Goal: Task Accomplishment & Management: Complete application form

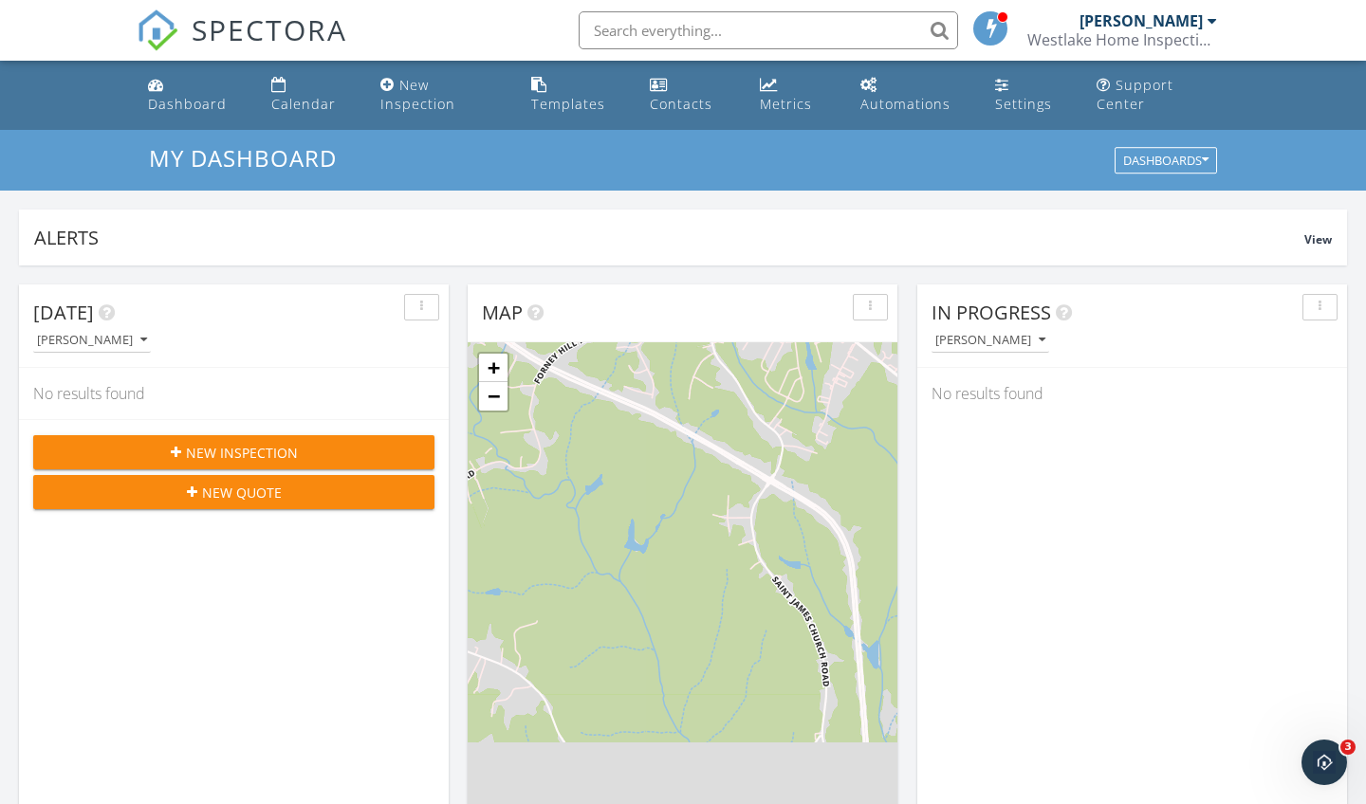
click at [270, 454] on span "New Inspection" at bounding box center [242, 453] width 112 height 20
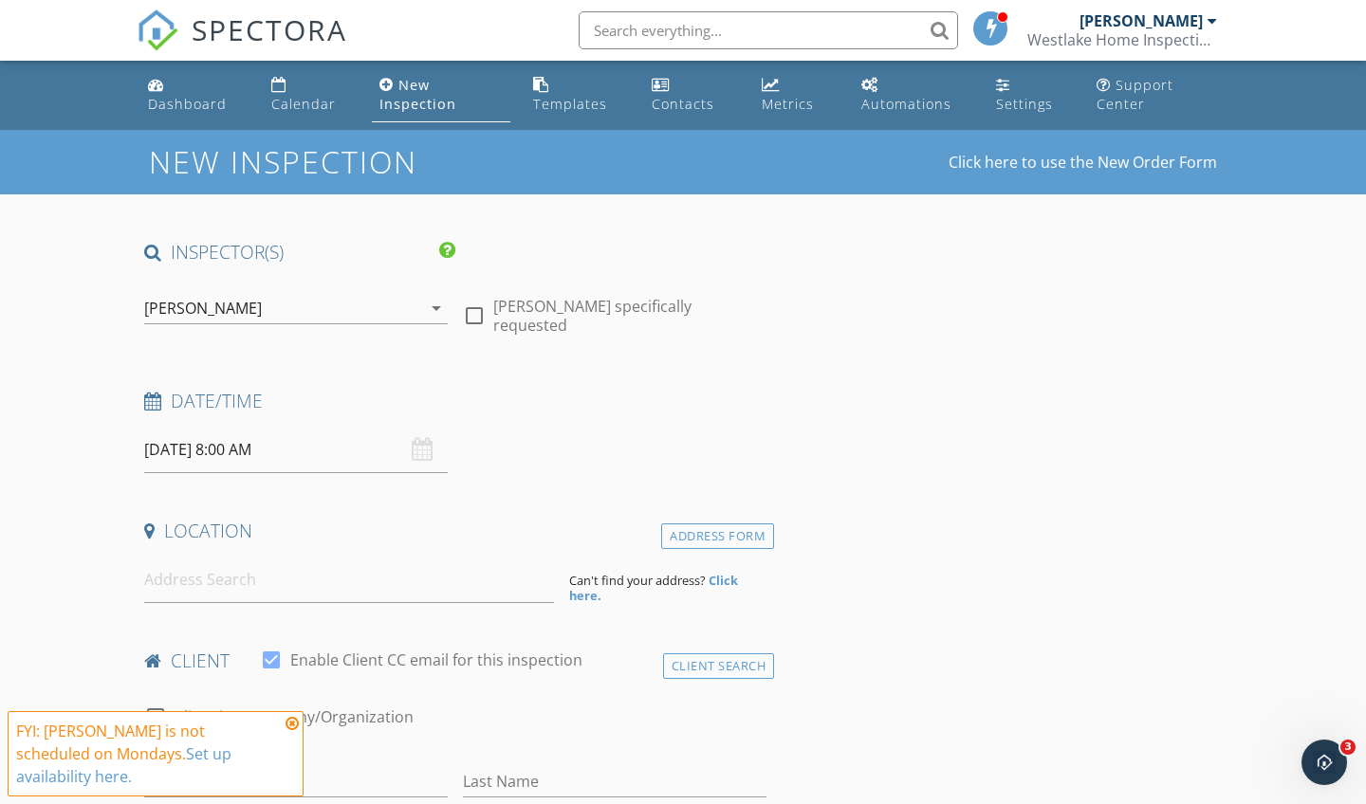
click at [245, 450] on input "09/29/2025 8:00 AM" at bounding box center [296, 450] width 304 height 46
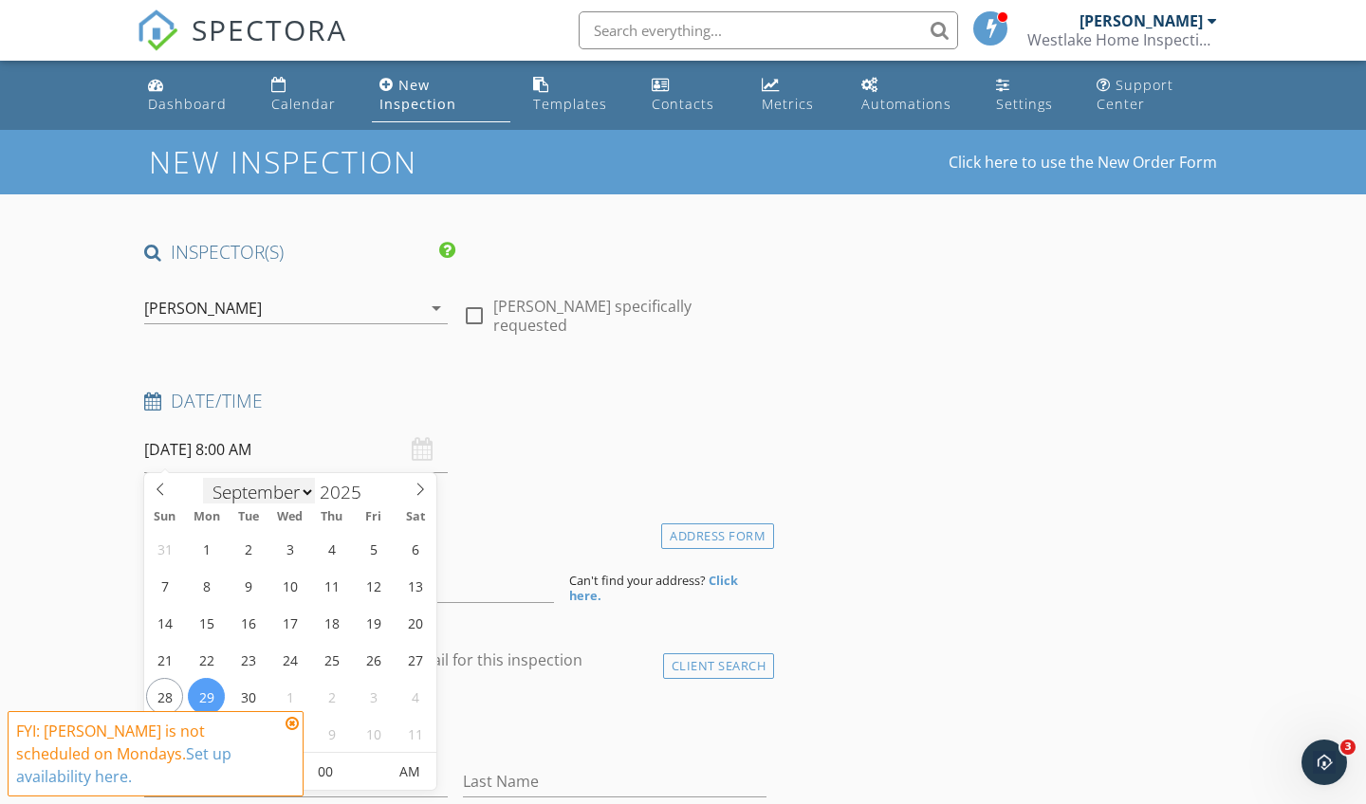
scroll to position [3, 0]
select select "9"
type input "10/04/2025 8:00 AM"
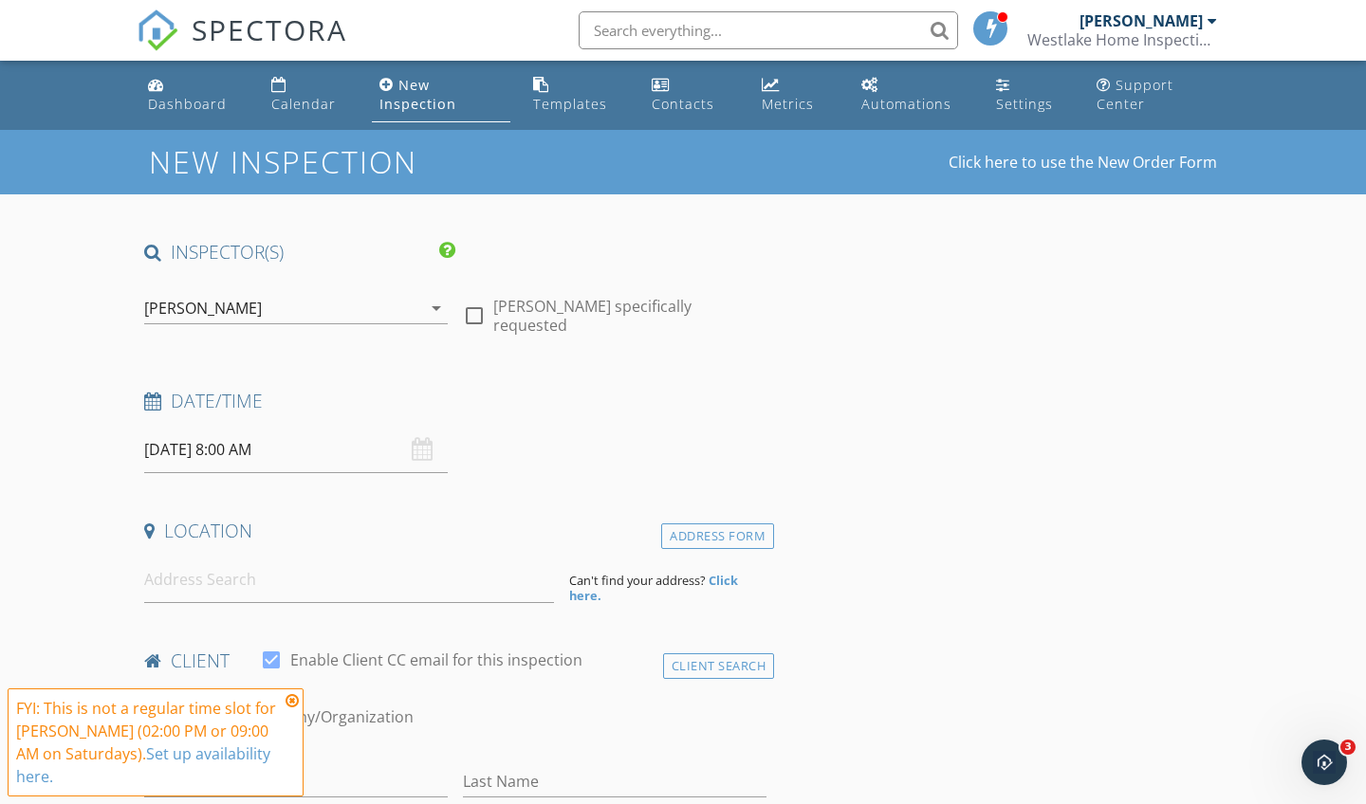
click at [294, 709] on icon at bounding box center [292, 700] width 13 height 15
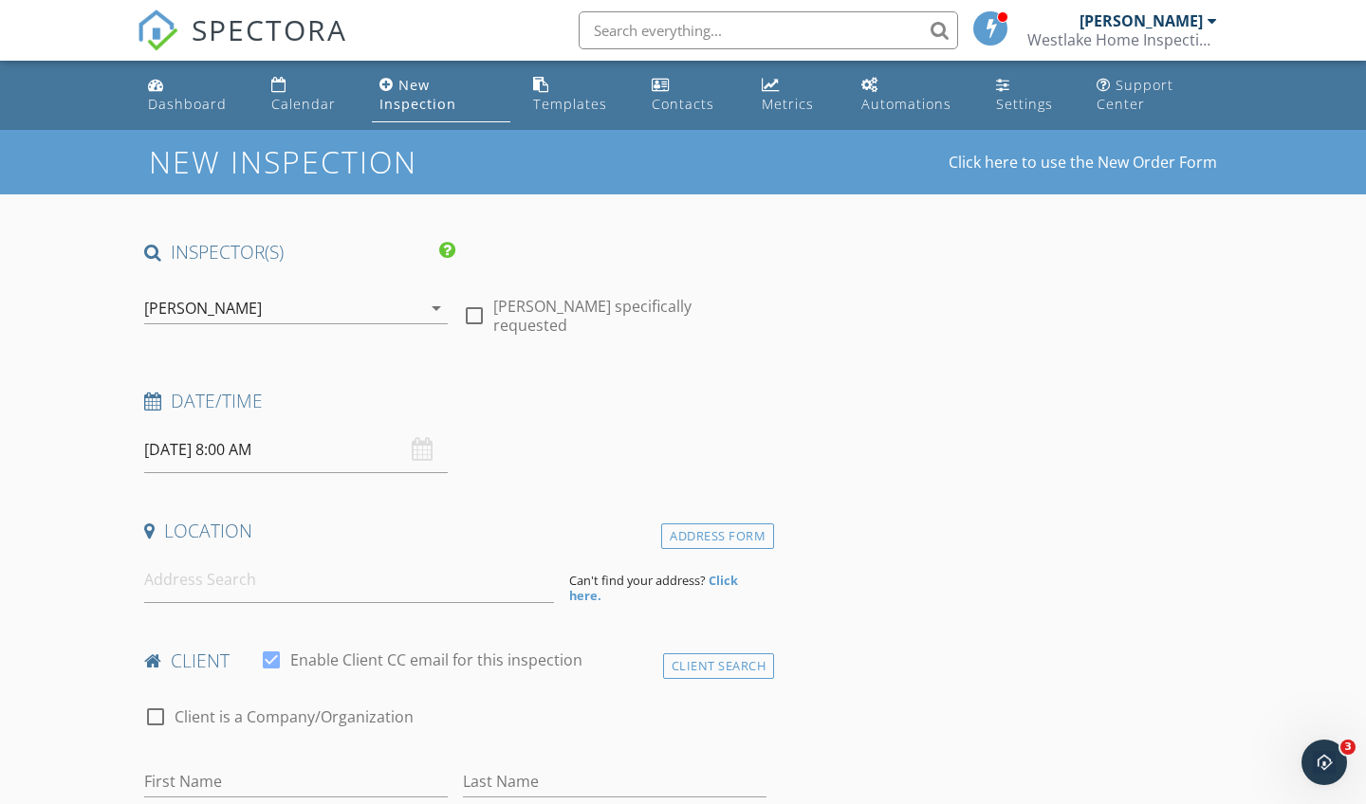
click at [341, 449] on input "10/04/2025 8:00 AM" at bounding box center [296, 450] width 304 height 46
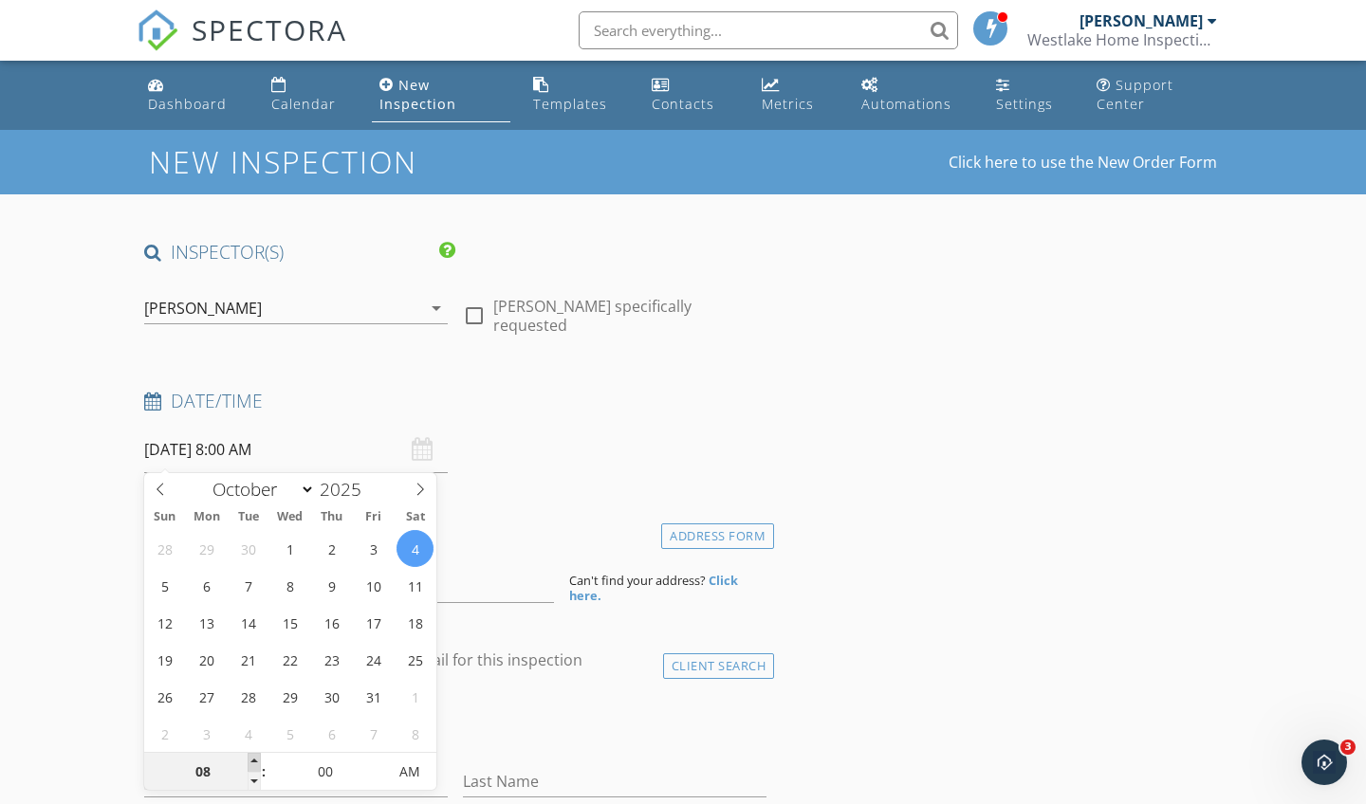
type input "09"
type input "[DATE] 9:00 AM"
click at [251, 762] on span at bounding box center [254, 762] width 13 height 19
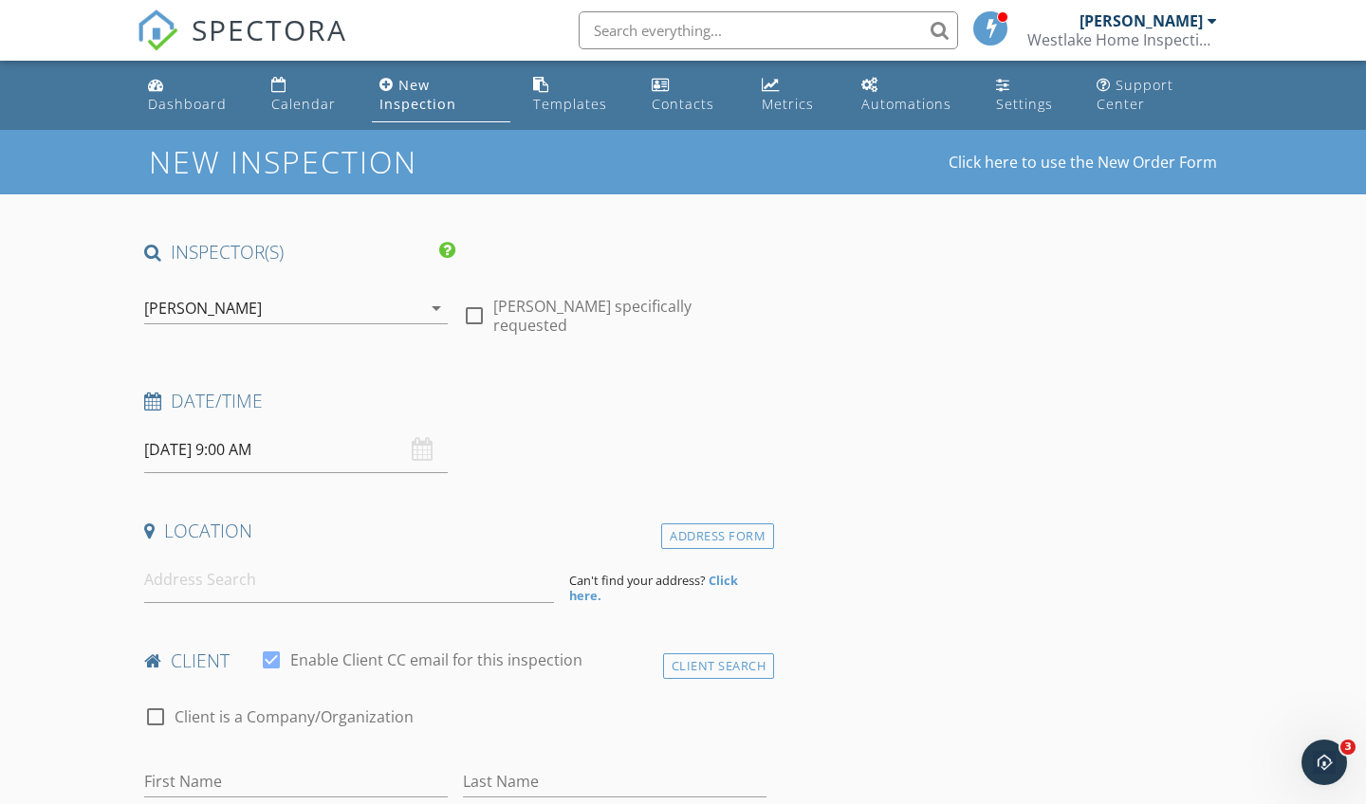
click at [244, 583] on input at bounding box center [349, 580] width 410 height 46
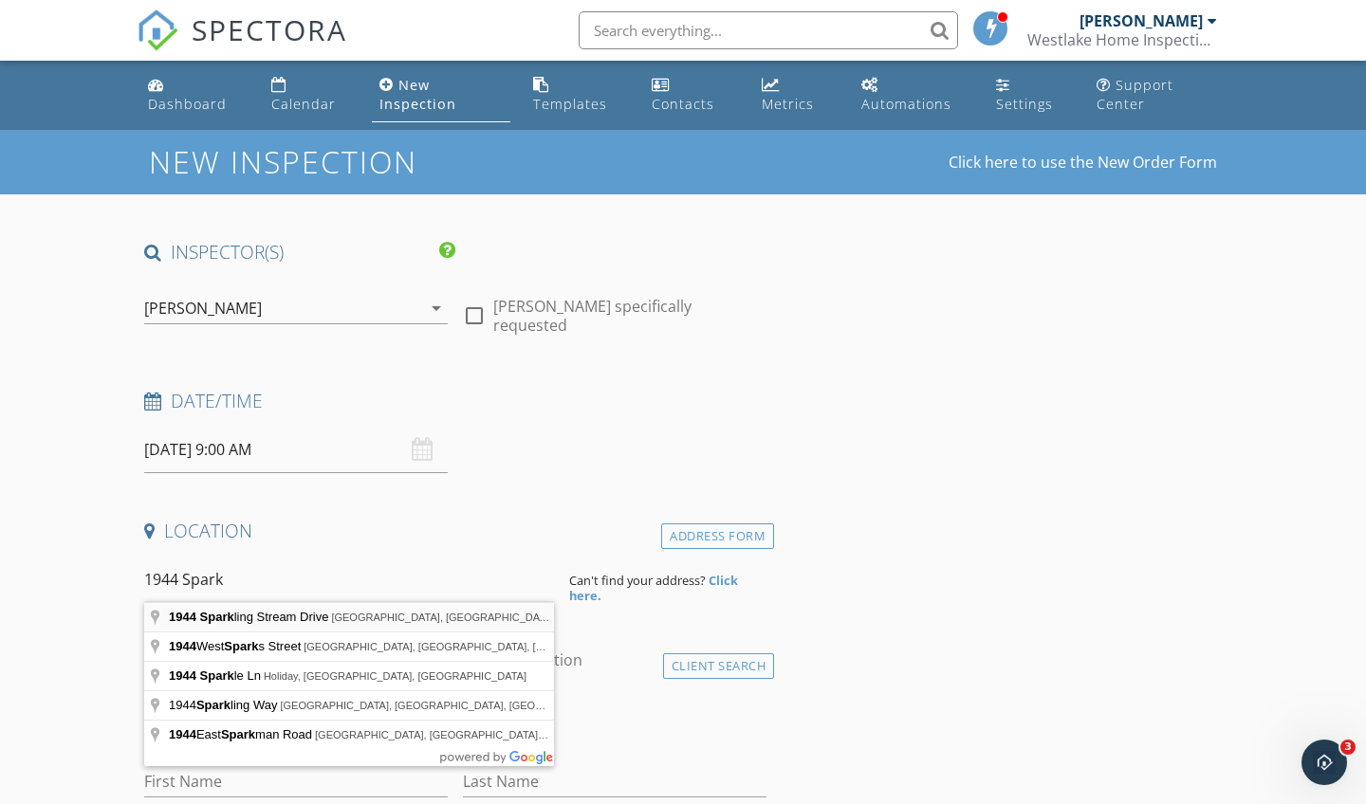
type input "1944 Sparkling Stream Drive, Belmont, NC, USA"
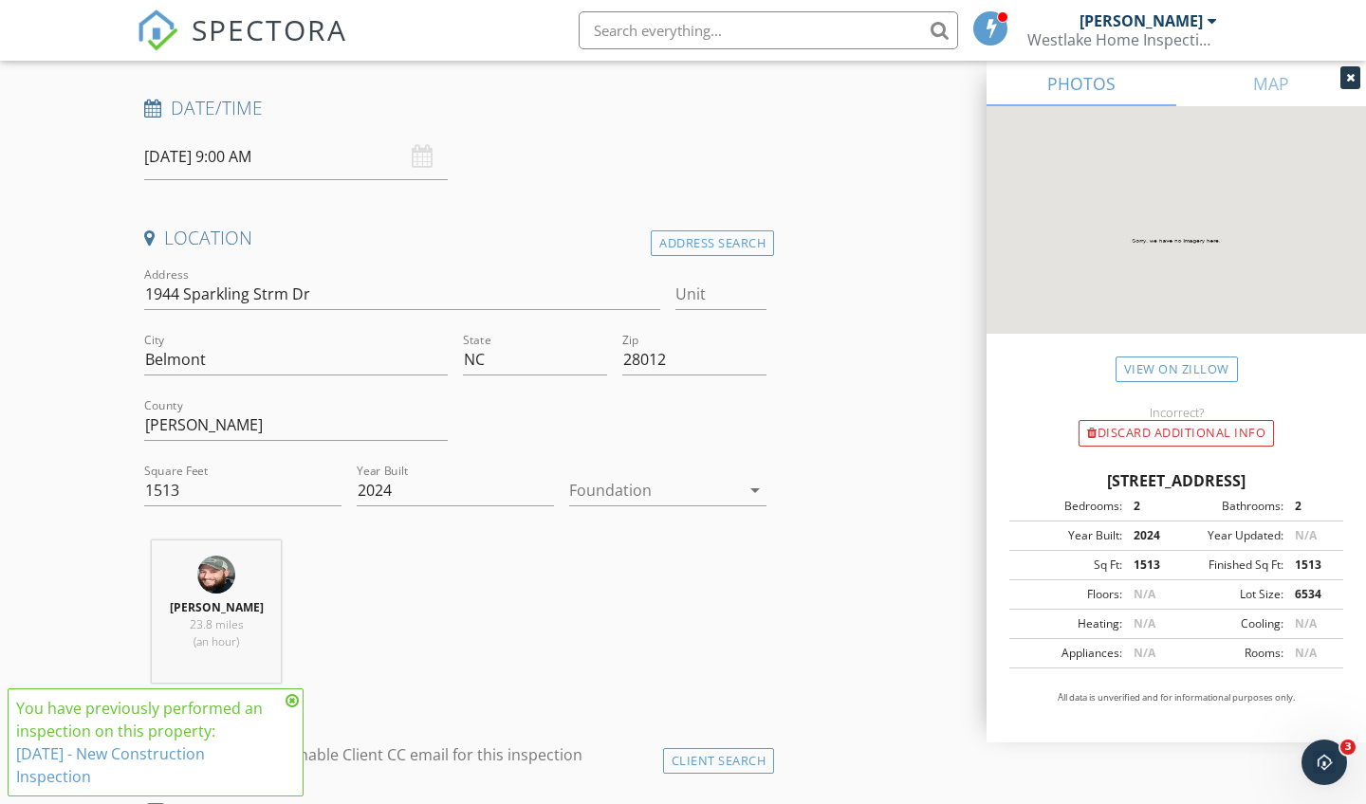
scroll to position [325, 0]
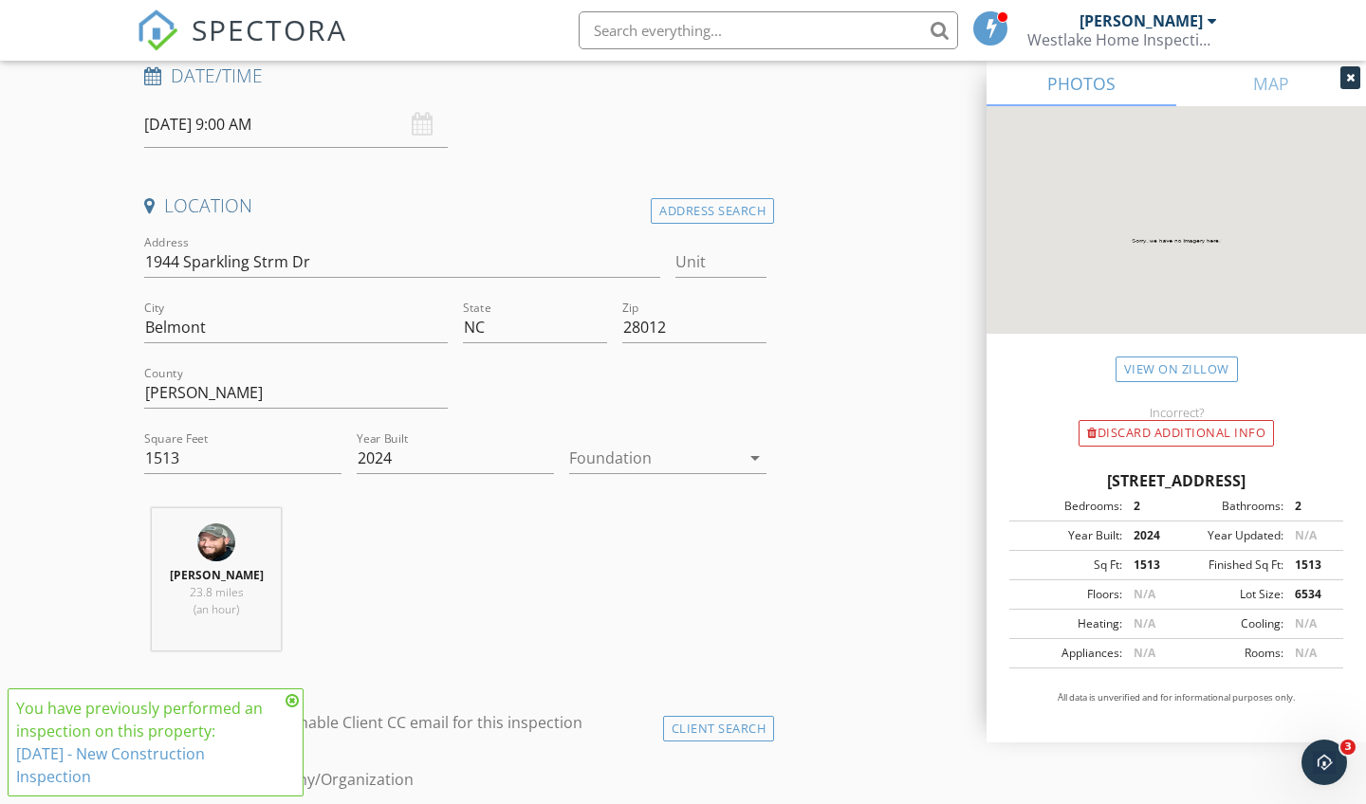
click at [653, 454] on div at bounding box center [654, 458] width 171 height 30
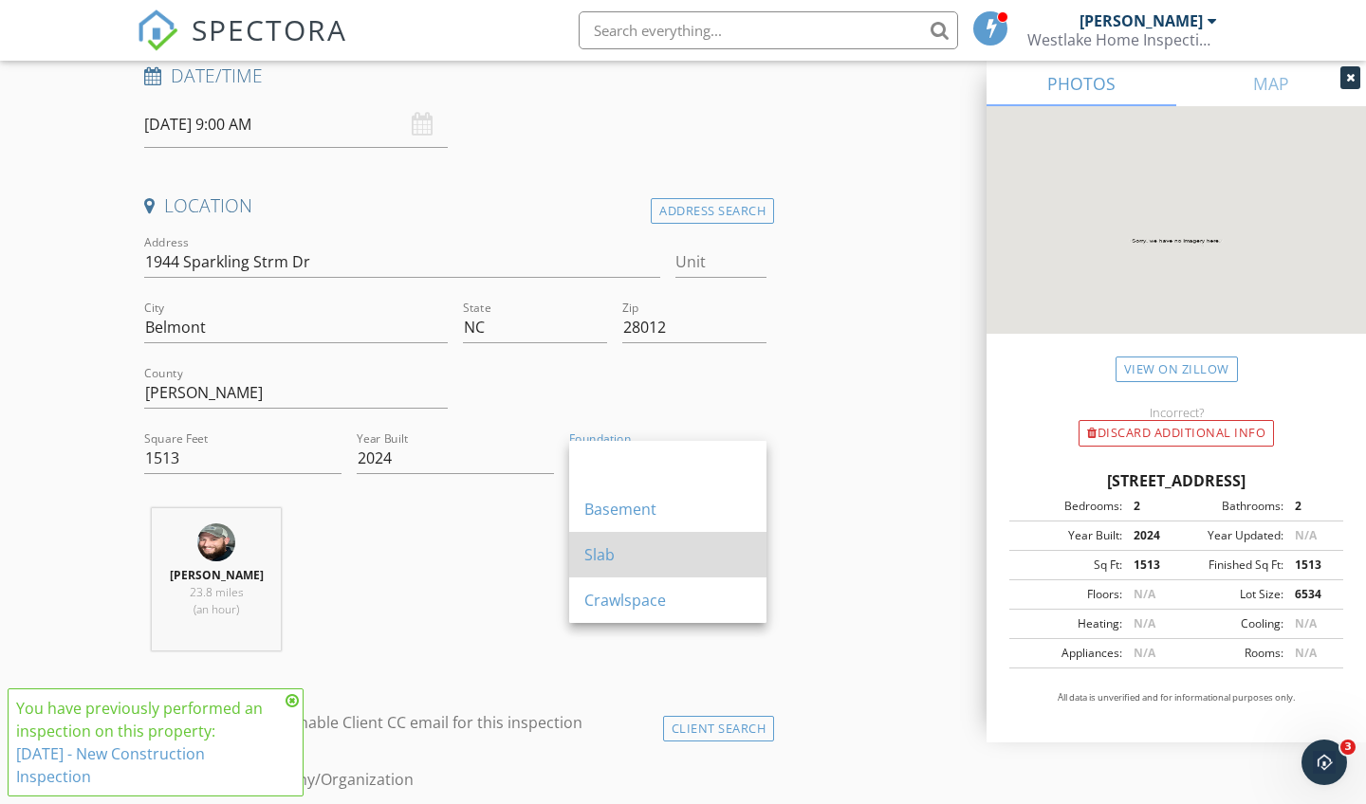
click at [606, 555] on div "Slab" at bounding box center [667, 554] width 167 height 23
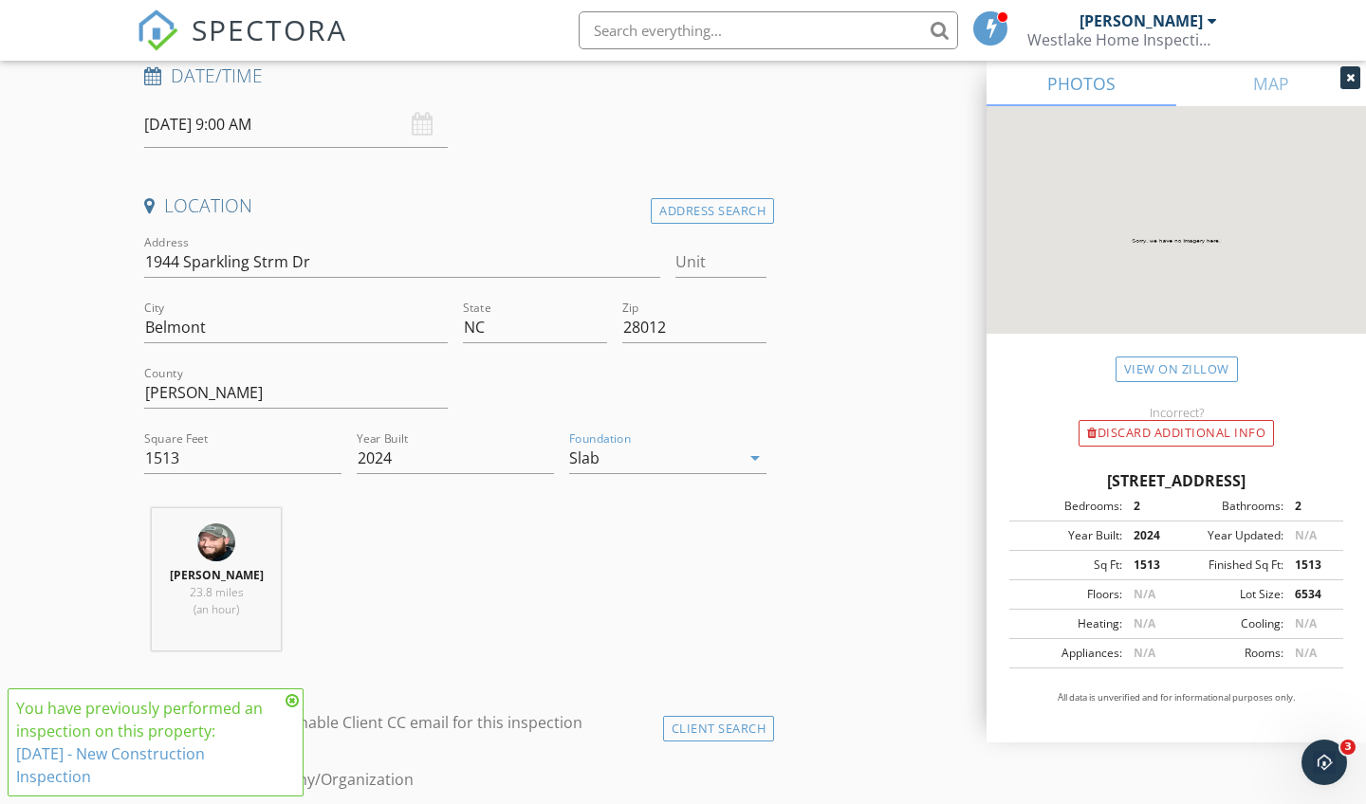
click at [528, 548] on div "Jeff Varri 23.8 miles (an hour)" at bounding box center [455, 586] width 637 height 157
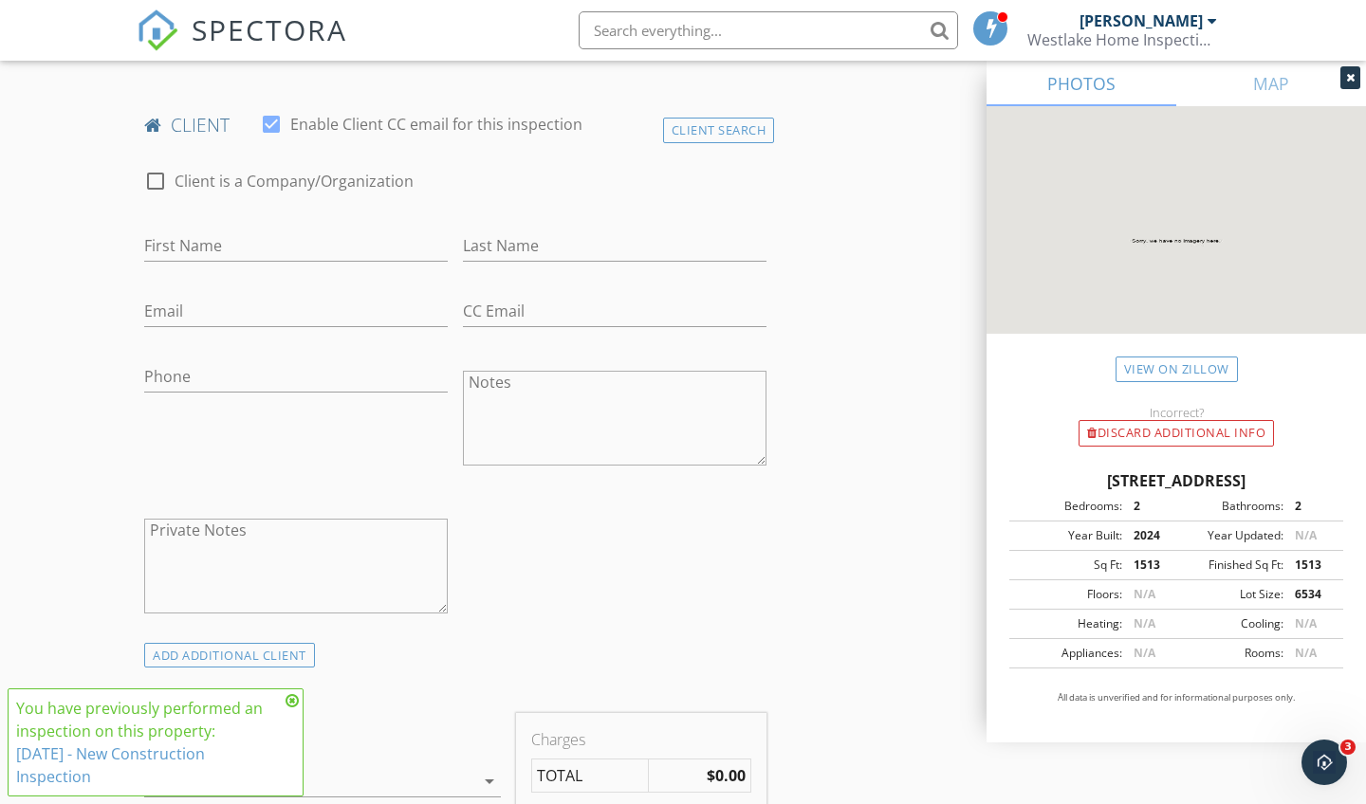
scroll to position [925, 0]
type input "[PERSON_NAME]"
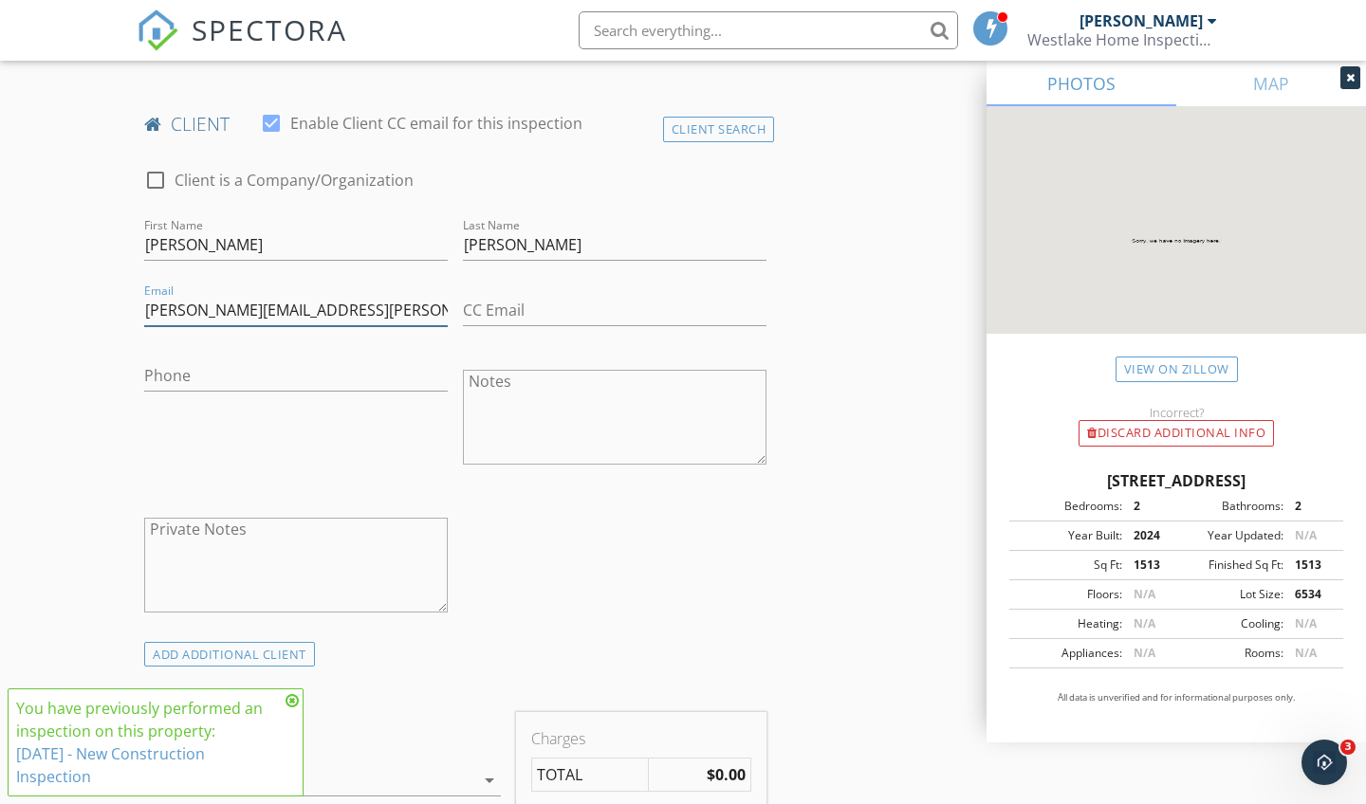
type input "[PERSON_NAME][EMAIL_ADDRESS][PERSON_NAME][DOMAIN_NAME]"
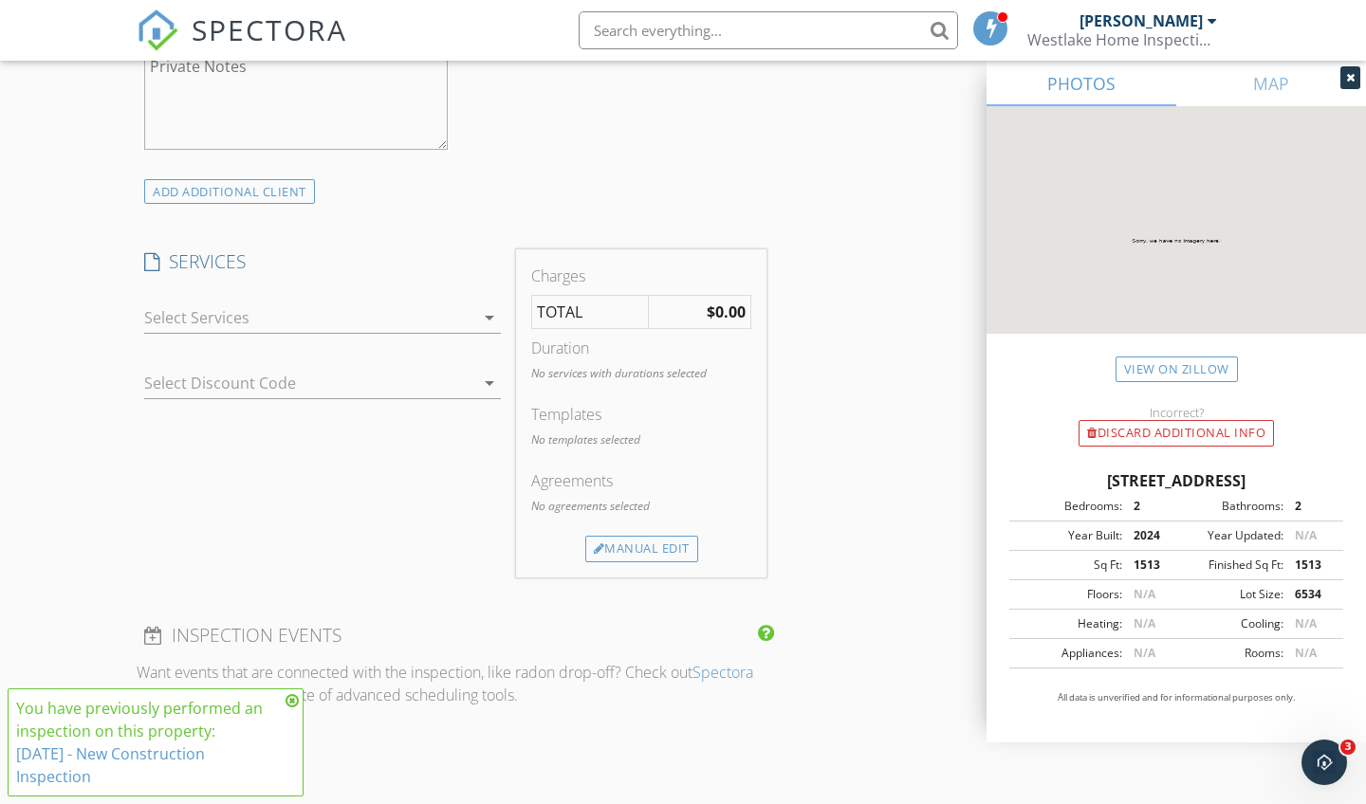
scroll to position [1395, 0]
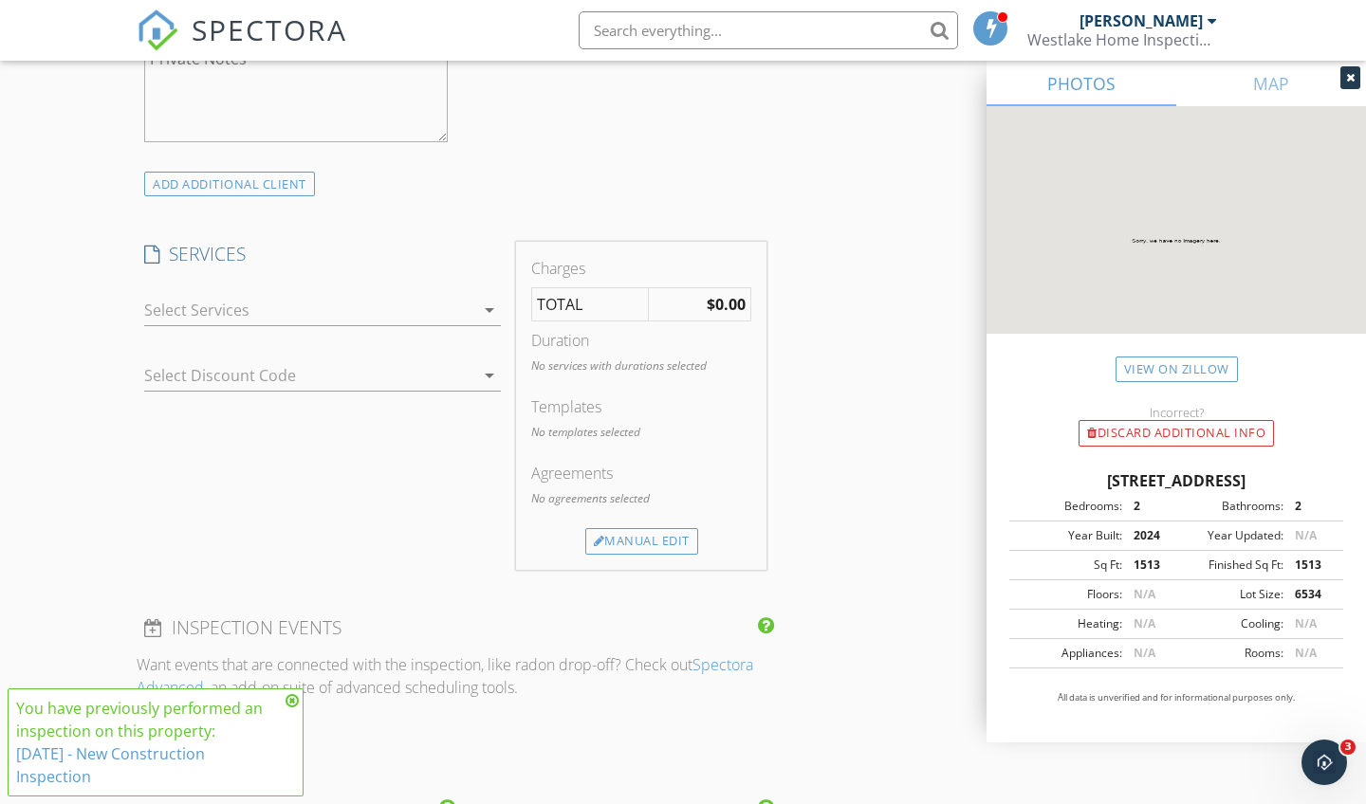
type input "[PHONE_NUMBER]"
click at [358, 308] on div at bounding box center [309, 310] width 330 height 30
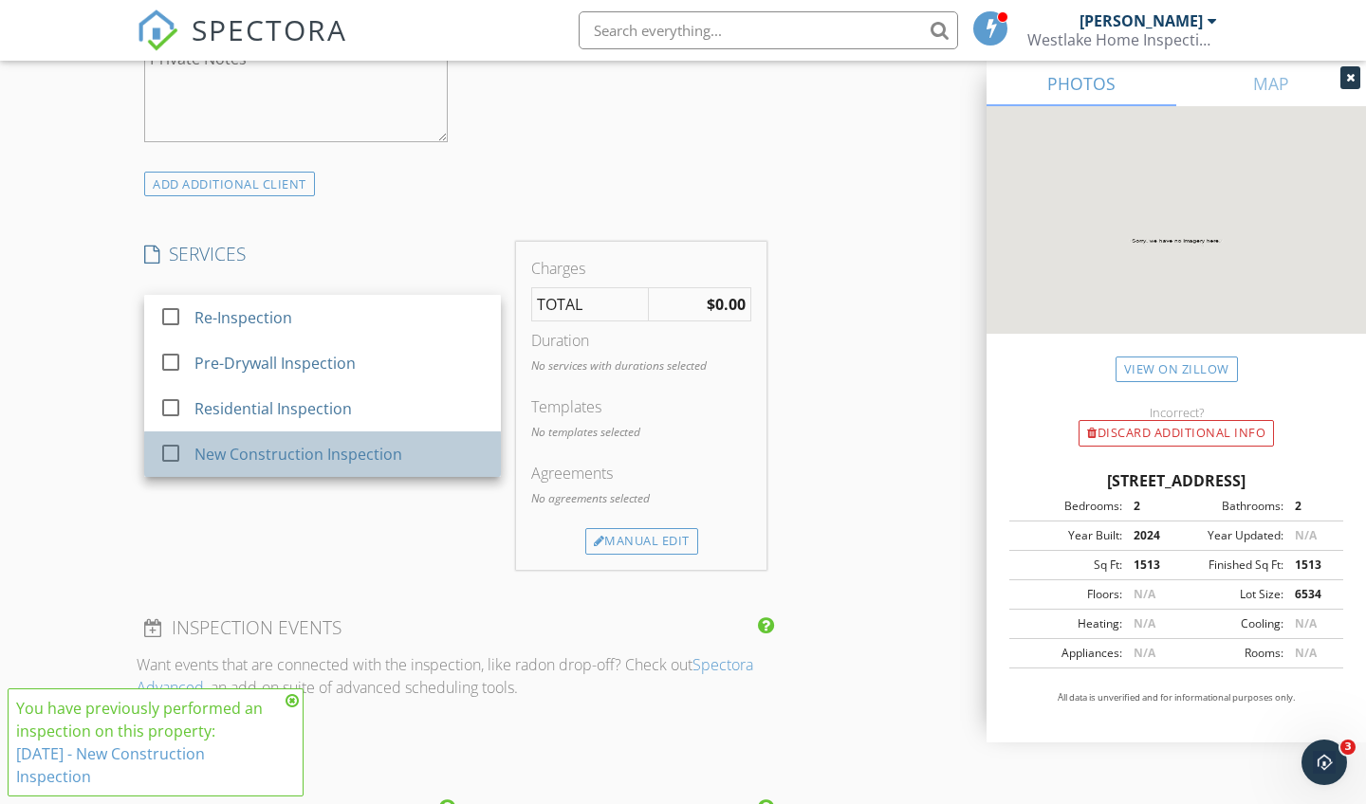
click at [296, 446] on div "New Construction Inspection" at bounding box center [298, 454] width 208 height 23
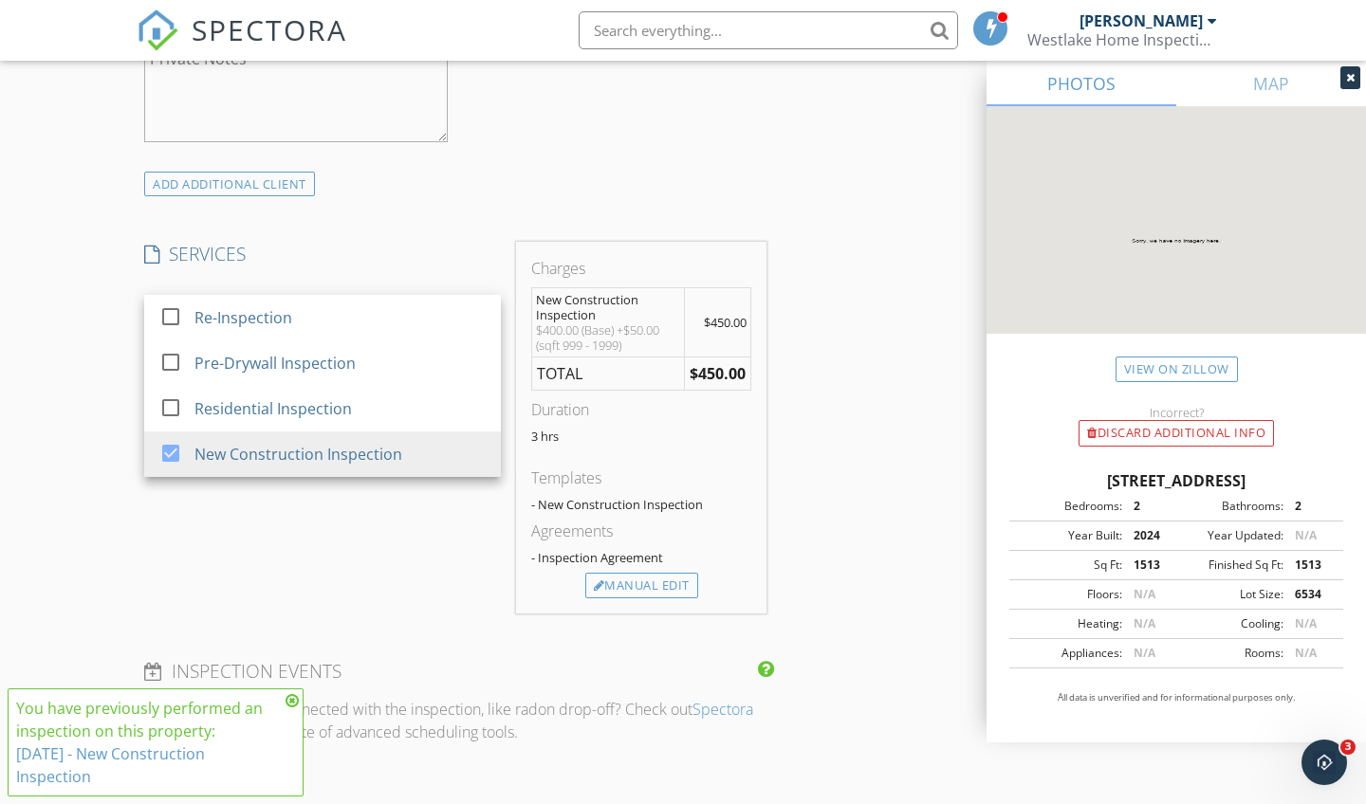
click at [59, 394] on div "New Inspection Click here to use the New Order Form INSPECTOR(S) check_box Jeff…" at bounding box center [683, 389] width 1366 height 3308
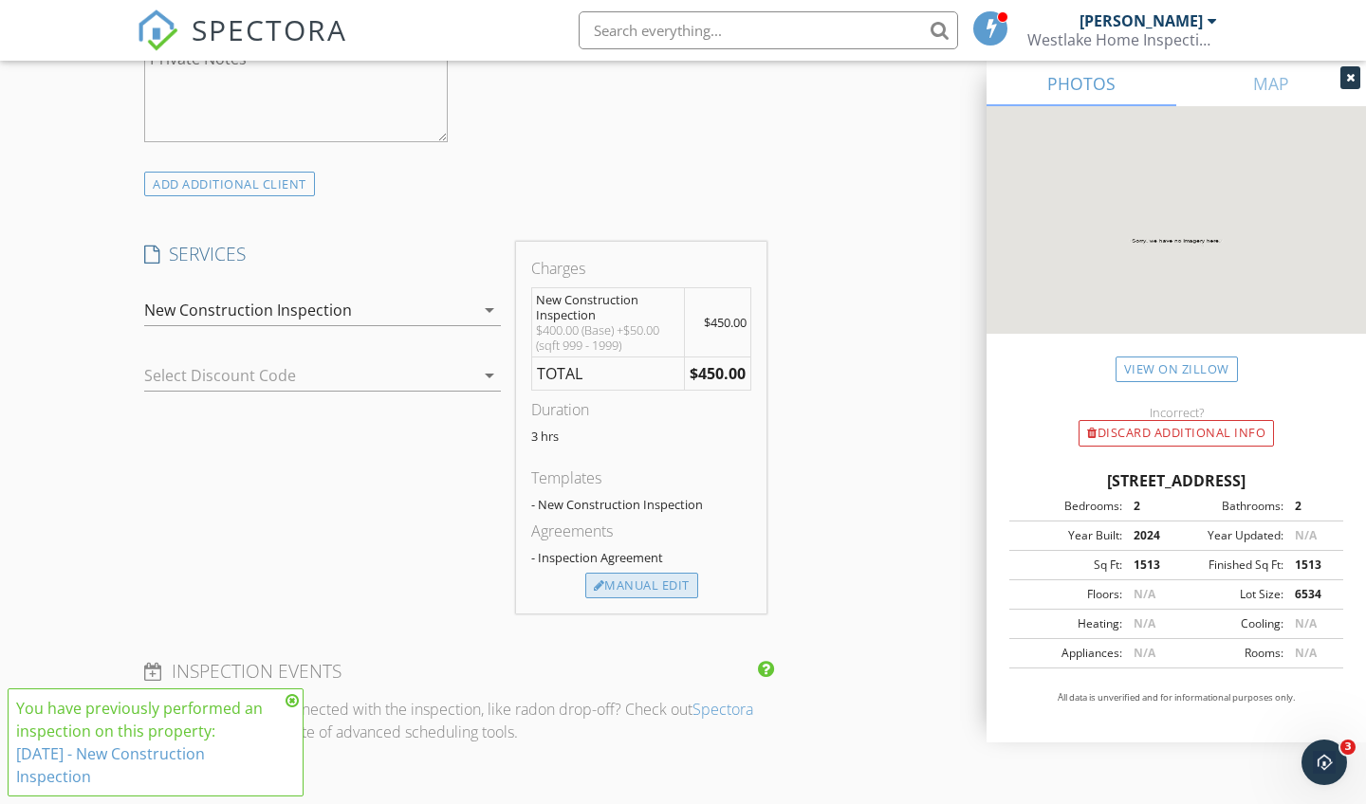
click at [658, 584] on div "Manual Edit" at bounding box center [641, 586] width 113 height 27
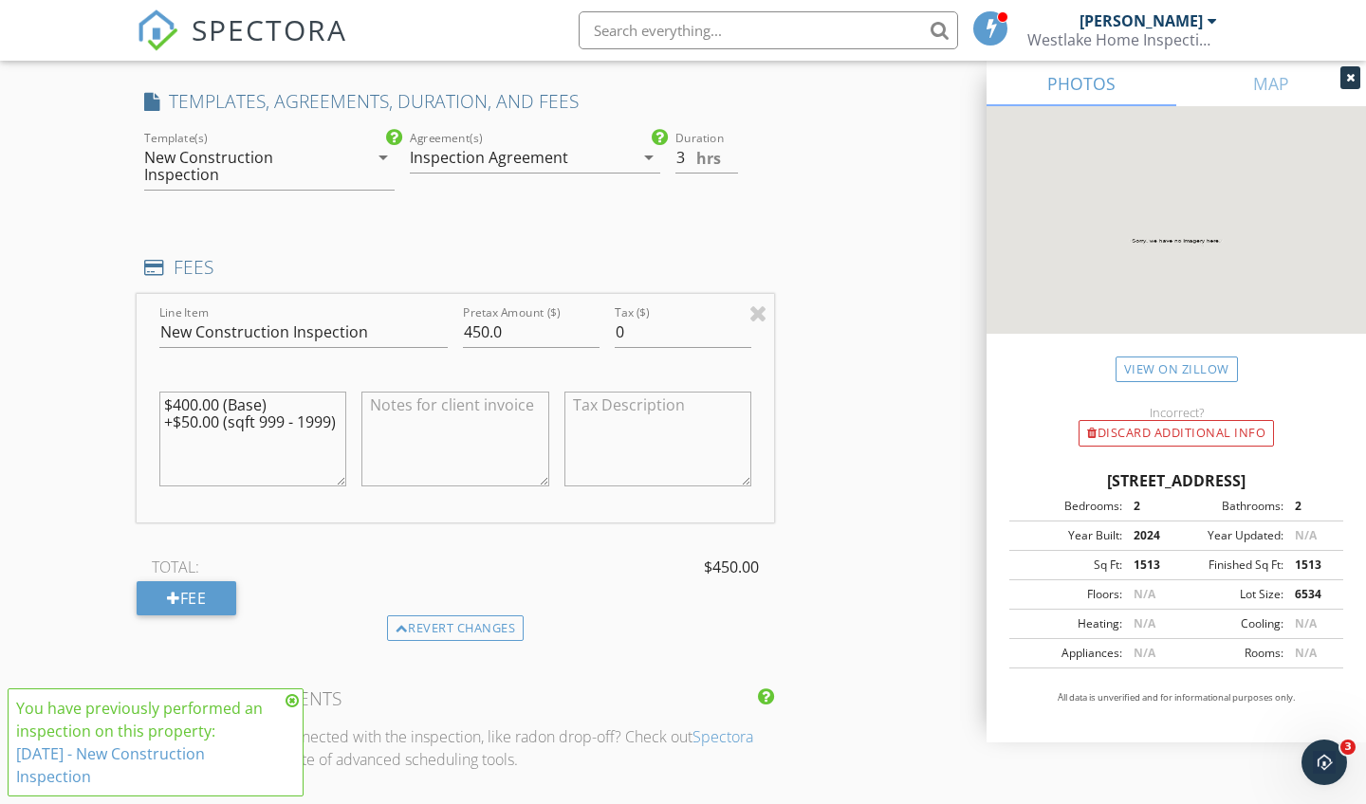
scroll to position [1537, 0]
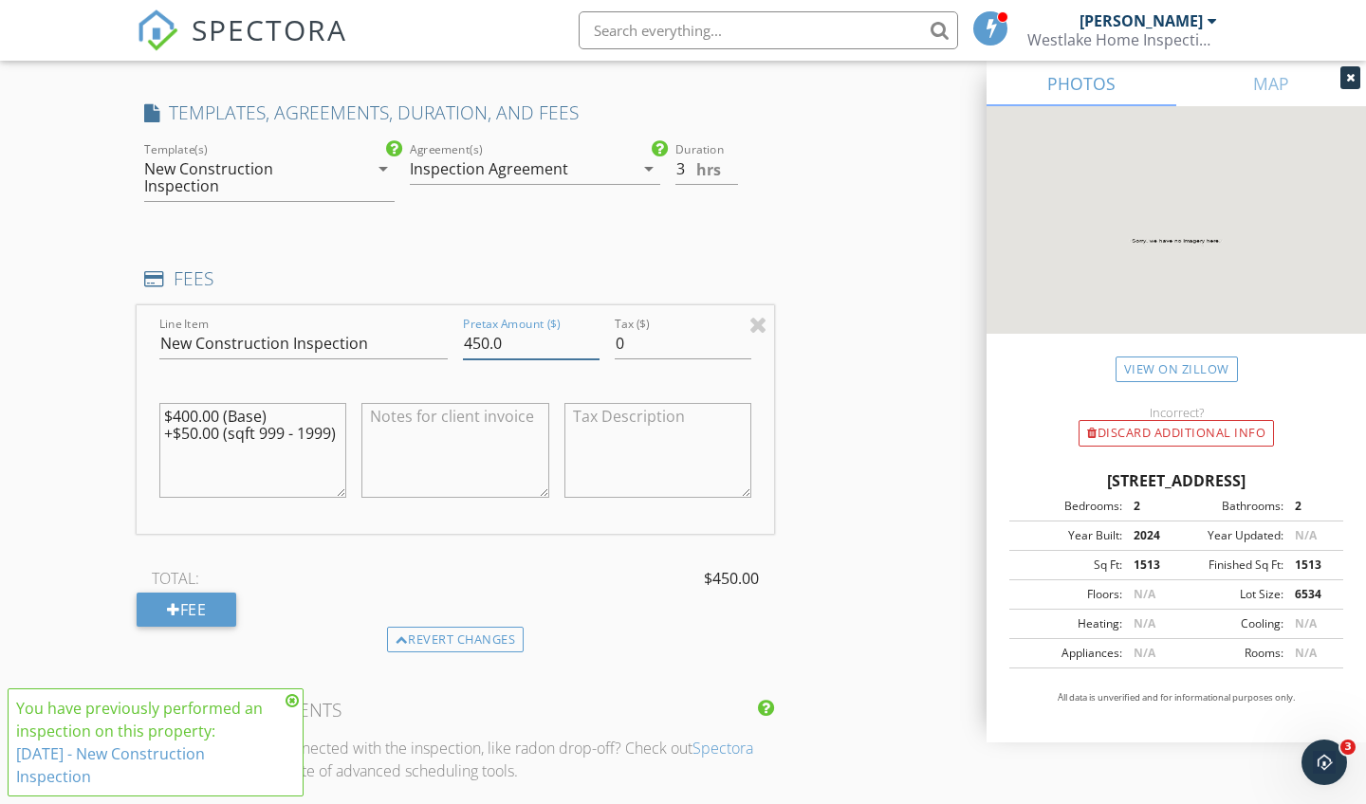
click at [480, 342] on input "450.0" at bounding box center [531, 343] width 137 height 31
type input "400.0"
click at [262, 457] on textarea "$400.00 (Base) +$50.00 (sqft 999 - 1999)" at bounding box center [252, 450] width 187 height 95
type textarea "$400.00 (Base) +$50.00 (sqft 999 - 1999) -$50.00 (discount)"
click at [97, 451] on div "New Inspection Click here to use the New Order Form INSPECTOR(S) check_box Jeff…" at bounding box center [683, 337] width 1366 height 3489
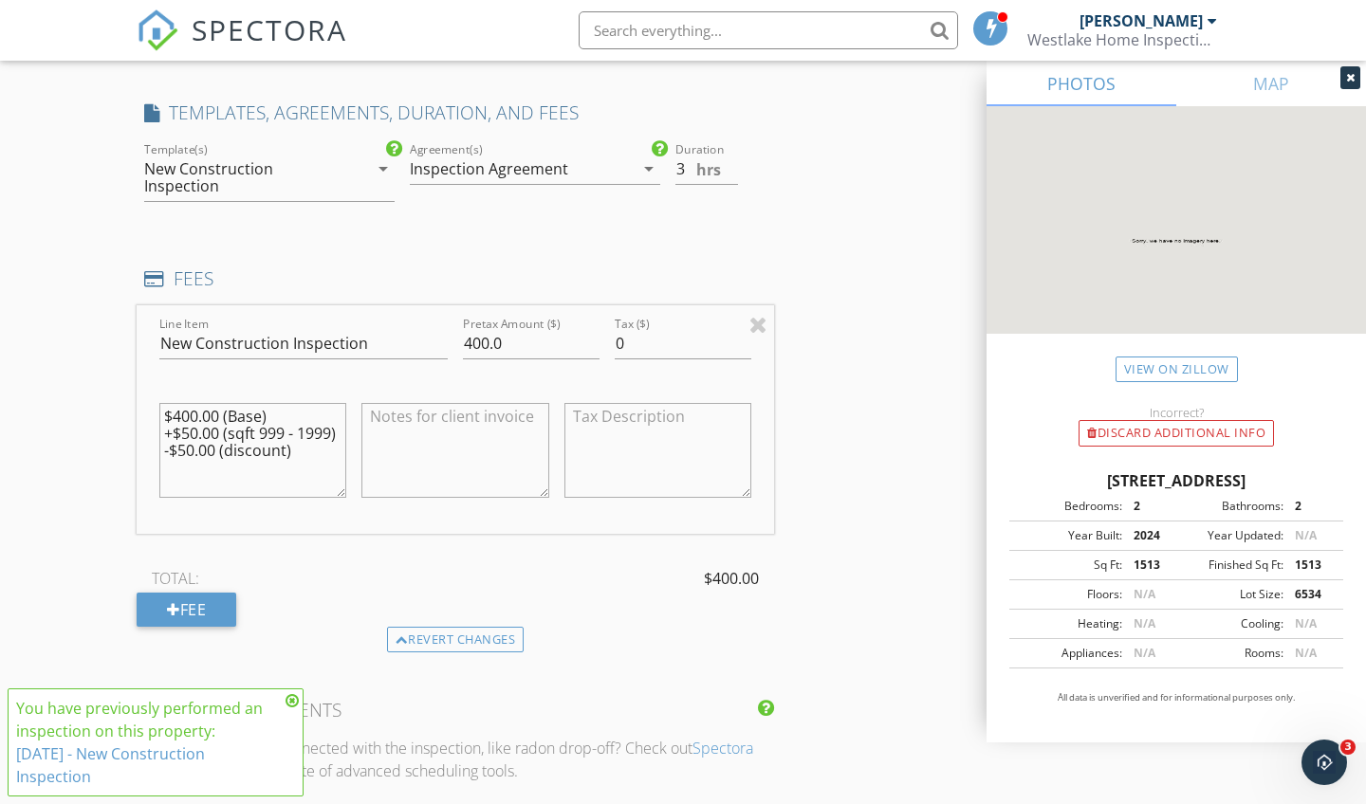
click at [112, 459] on div "New Inspection Click here to use the New Order Form INSPECTOR(S) check_box Jeff…" at bounding box center [683, 337] width 1366 height 3489
click at [289, 705] on icon at bounding box center [292, 700] width 13 height 15
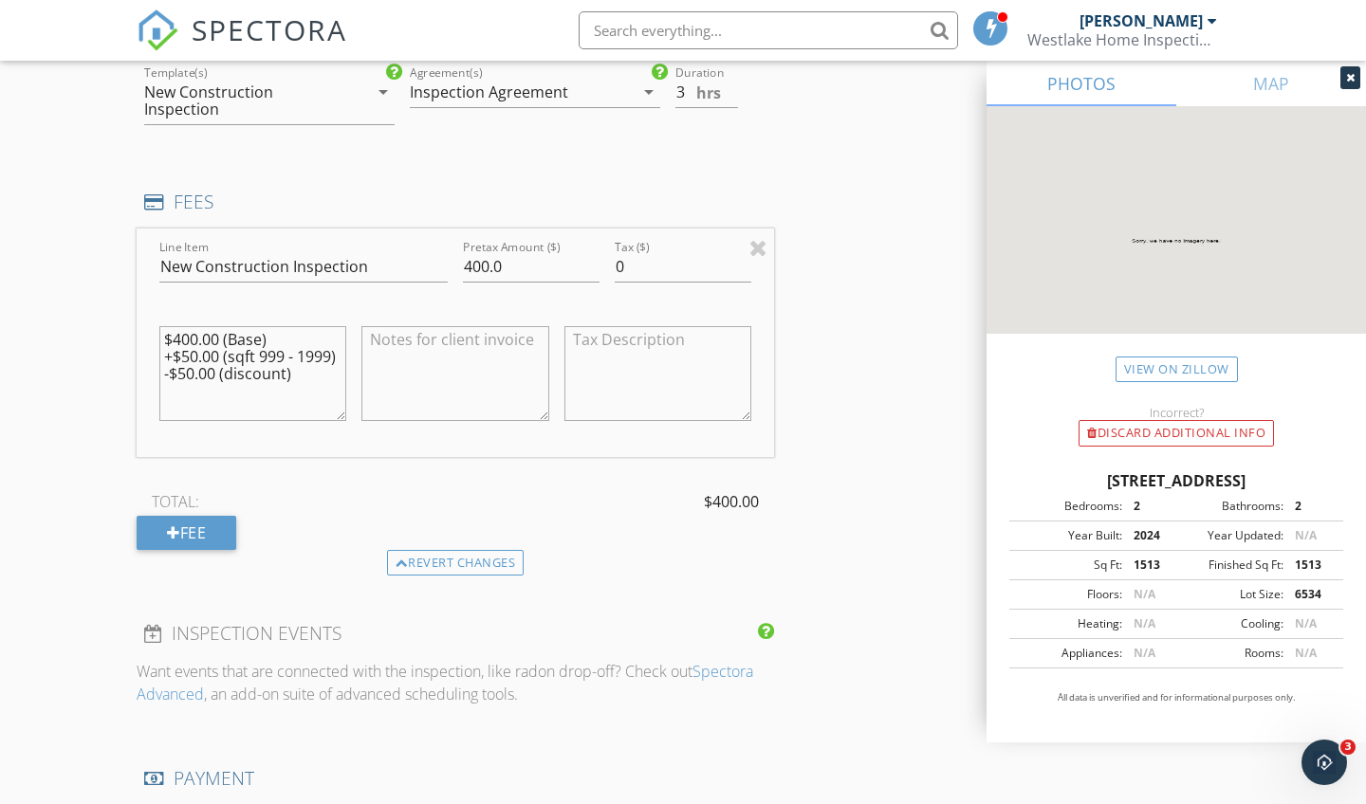
scroll to position [1612, 0]
click at [409, 346] on textarea at bounding box center [454, 375] width 187 height 95
click at [442, 339] on textarea "Warranty inspection" at bounding box center [454, 375] width 187 height 95
type textarea "Warranty Inspection"
click at [118, 368] on div "New Inspection Click here to use the New Order Form INSPECTOR(S) check_box Jeff…" at bounding box center [683, 262] width 1366 height 3489
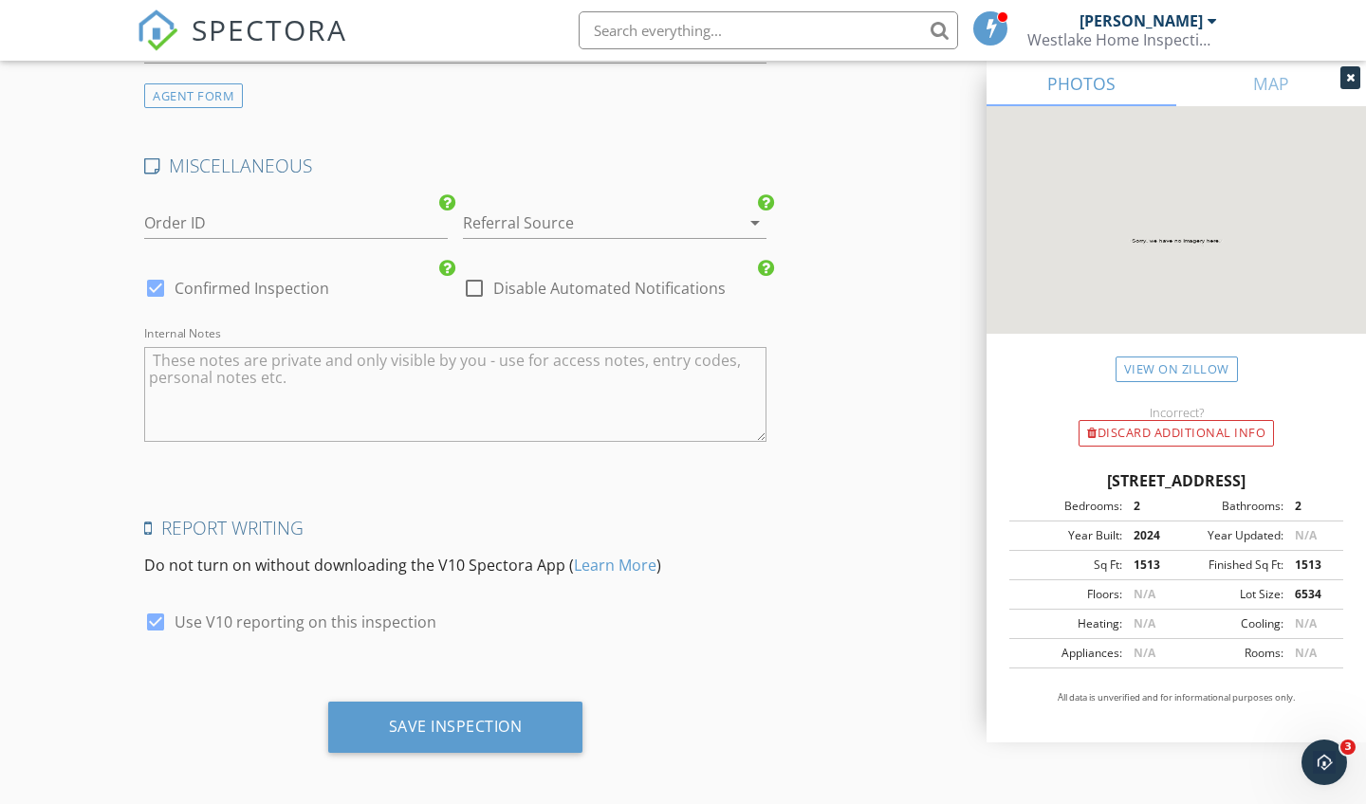
scroll to position [2806, 0]
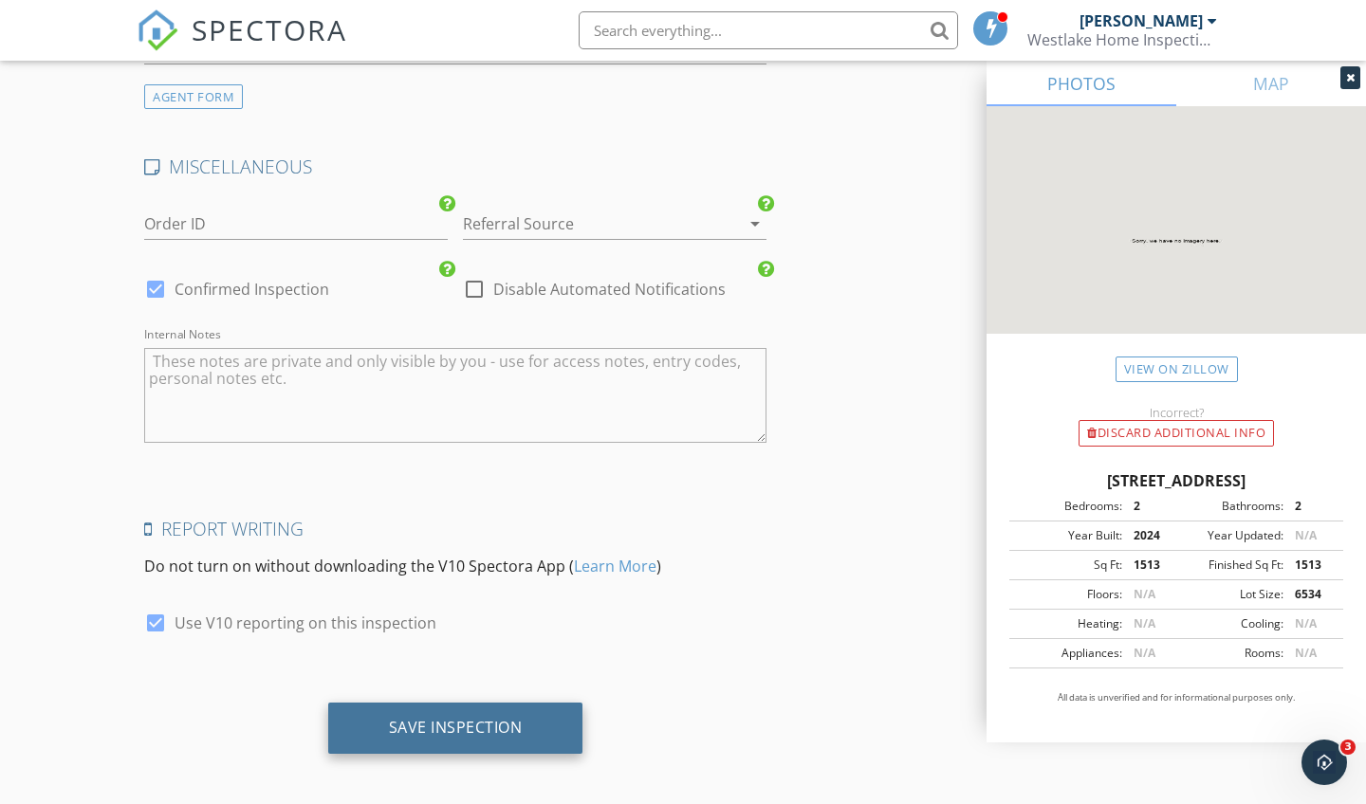
click at [522, 718] on div "Save Inspection" at bounding box center [456, 727] width 134 height 19
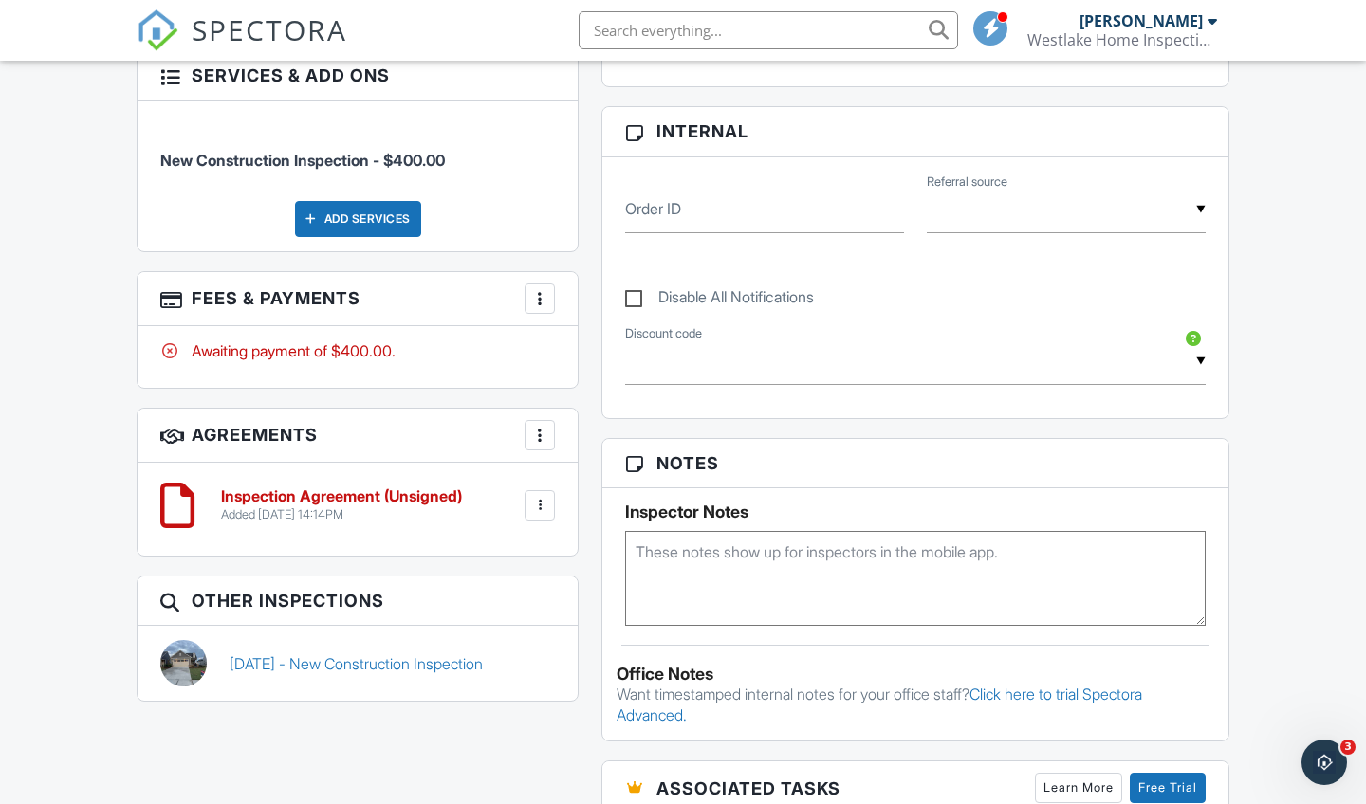
scroll to position [894, 0]
click at [541, 290] on div at bounding box center [539, 299] width 19 height 19
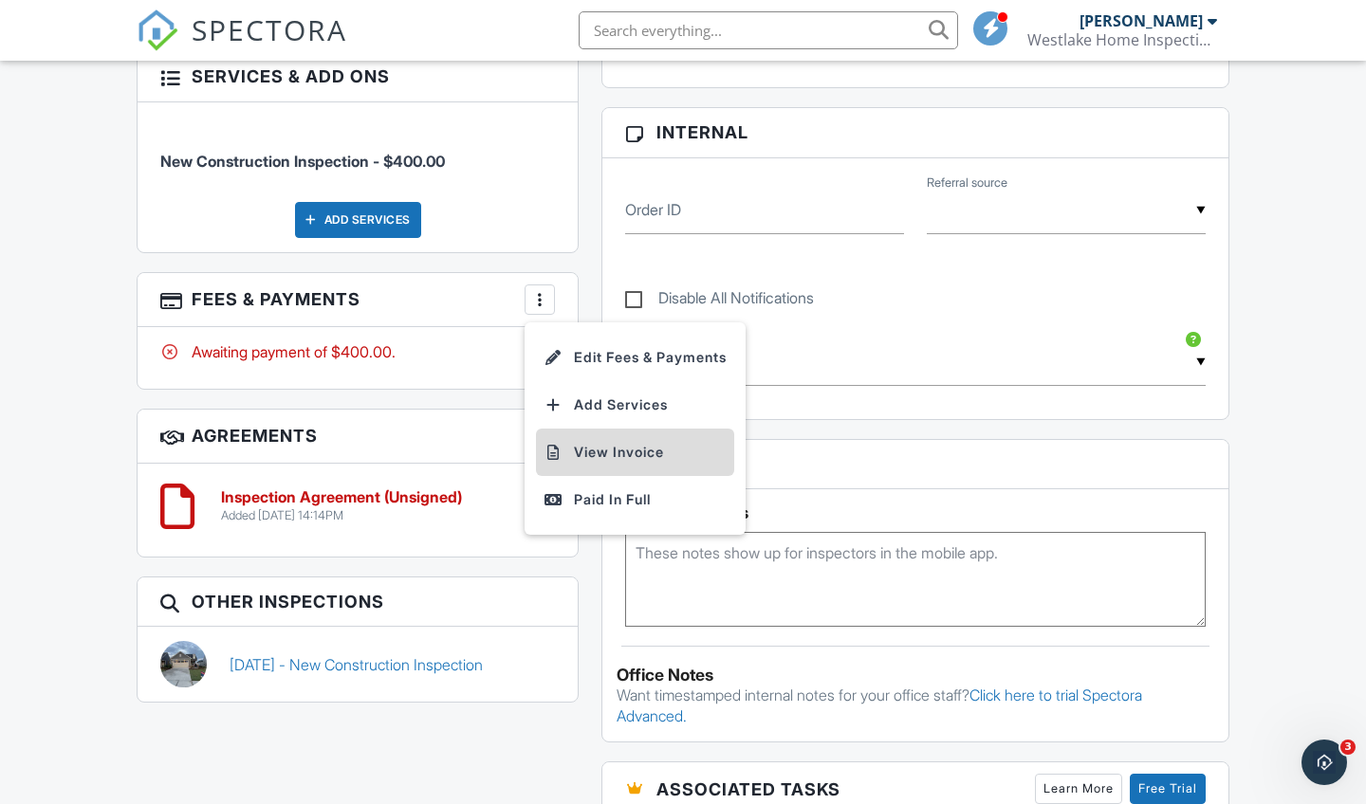
click at [590, 443] on li "View Invoice" at bounding box center [635, 452] width 198 height 47
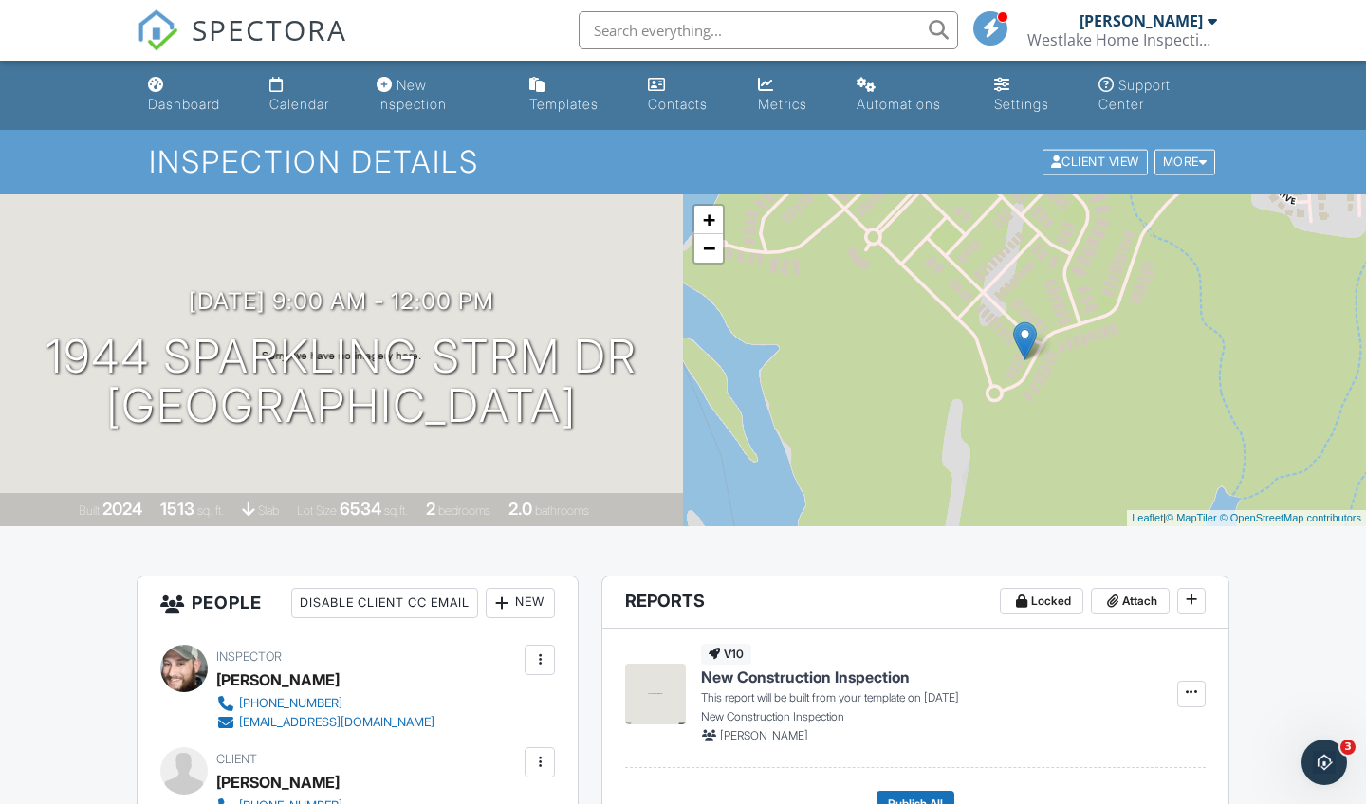
scroll to position [0, 0]
